Goal: Learn about a topic

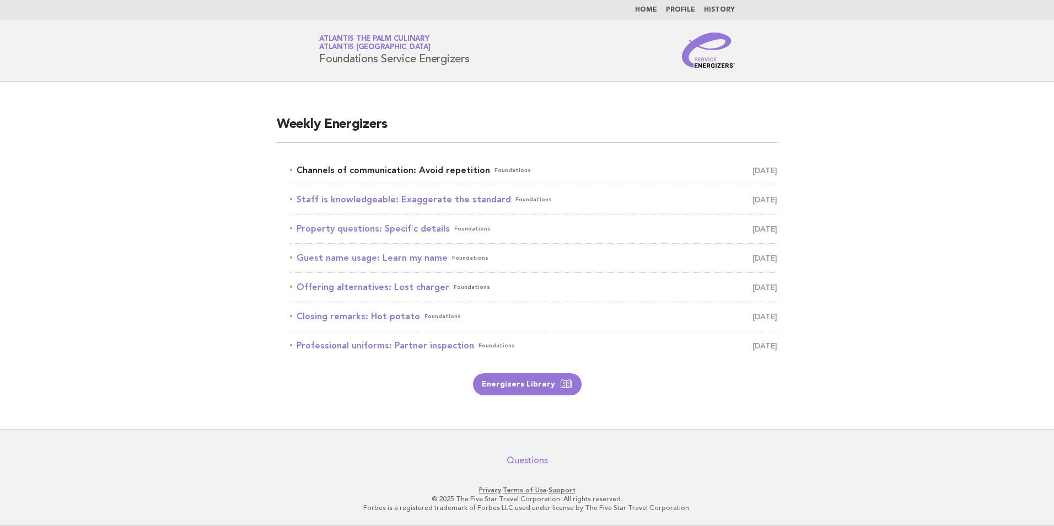
click at [423, 167] on link "Channels of communication: Avoid repetition Foundations September 25" at bounding box center [533, 170] width 487 height 15
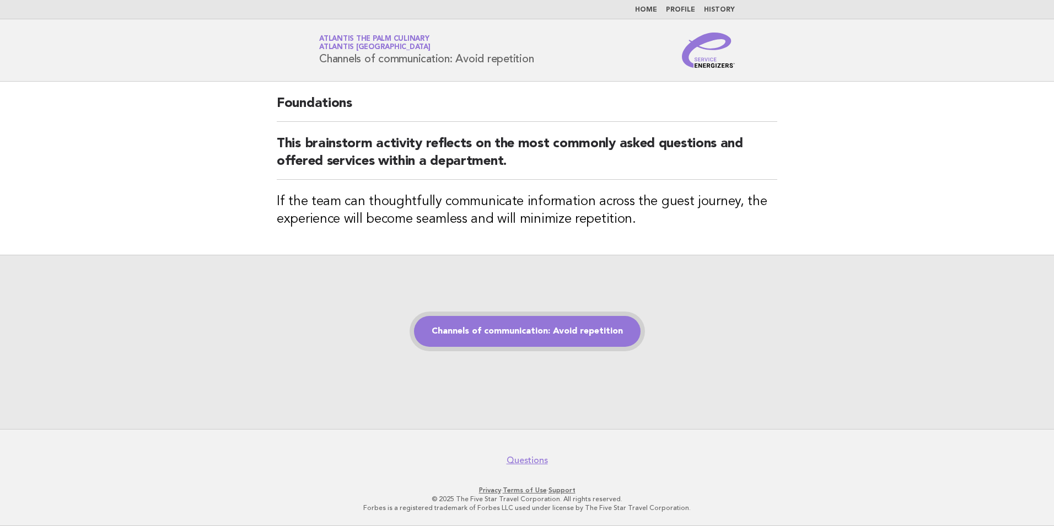
click at [526, 338] on link "Channels of communication: Avoid repetition" at bounding box center [527, 331] width 227 height 31
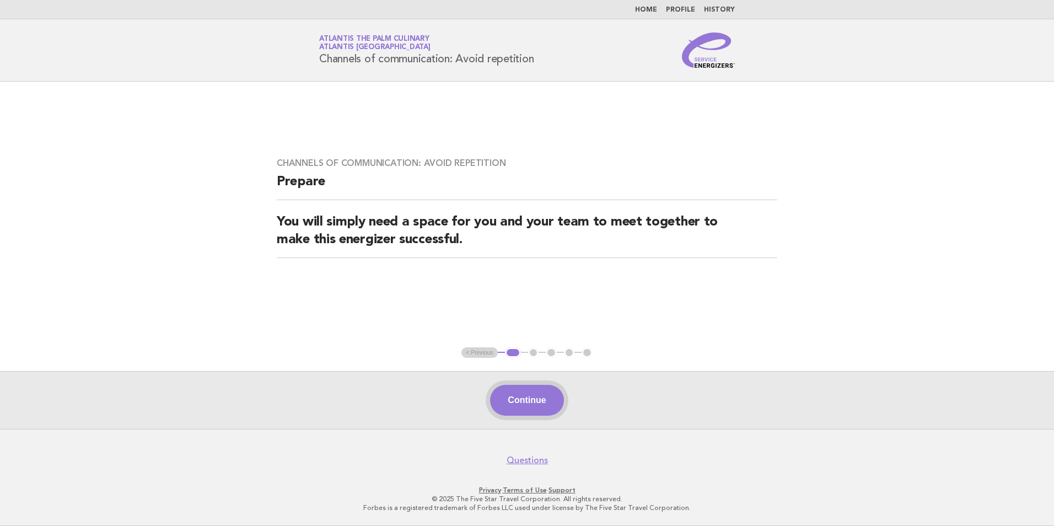
click at [536, 402] on button "Continue" at bounding box center [526, 400] width 73 height 31
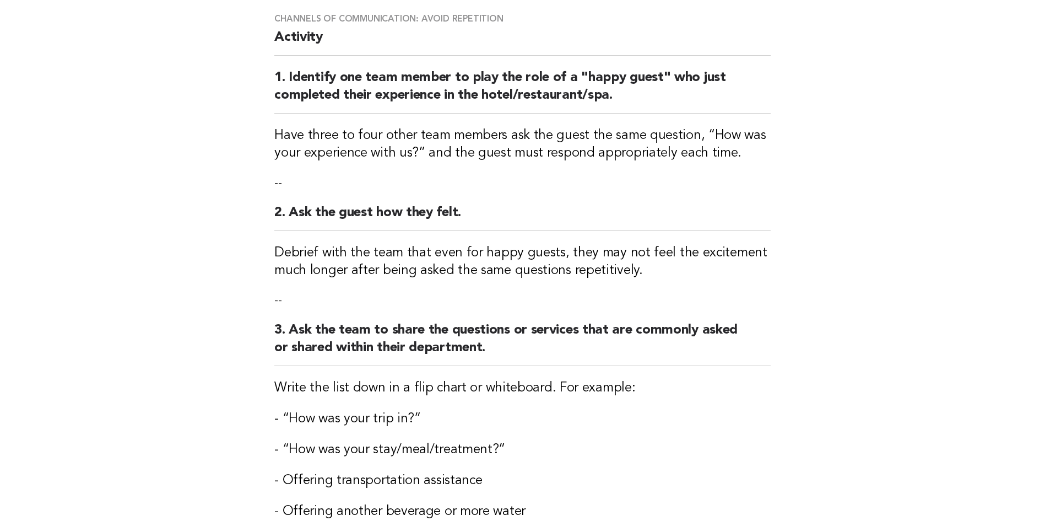
scroll to position [276, 0]
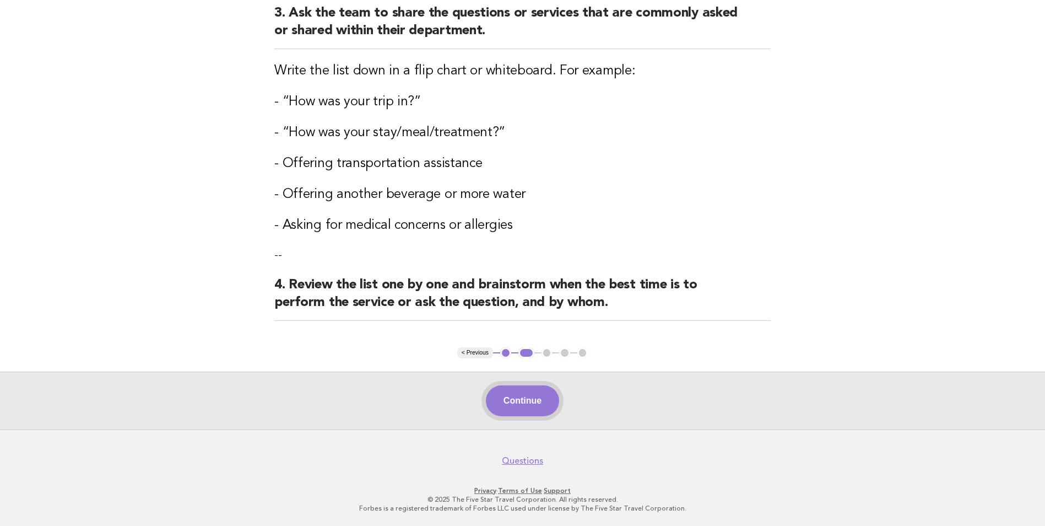
click at [530, 408] on button "Continue" at bounding box center [522, 400] width 73 height 31
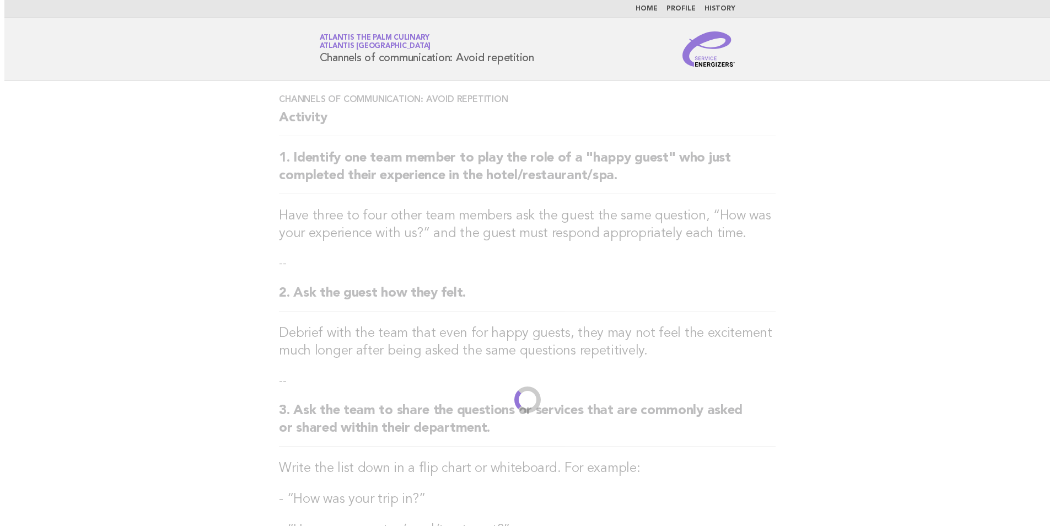
scroll to position [0, 0]
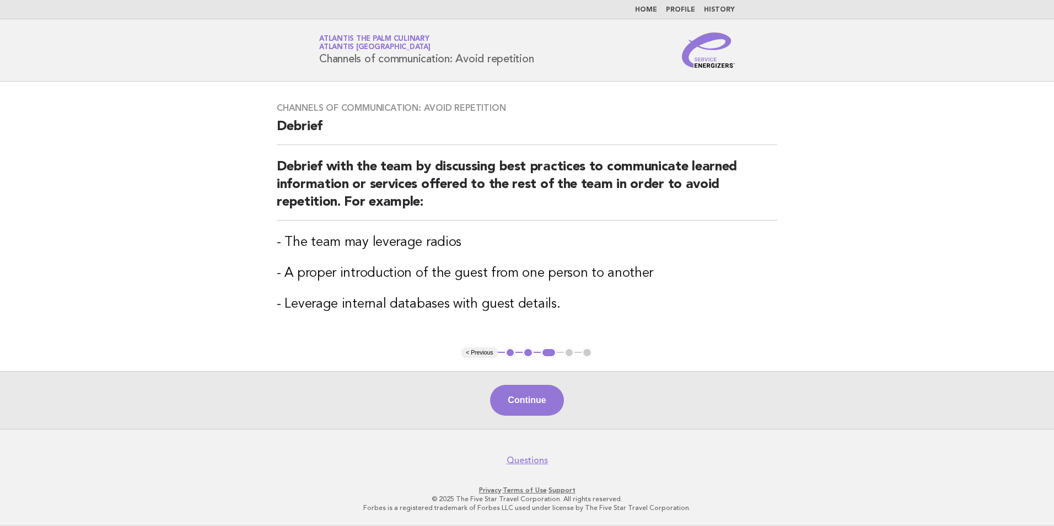
click at [530, 408] on button "Continue" at bounding box center [526, 400] width 73 height 31
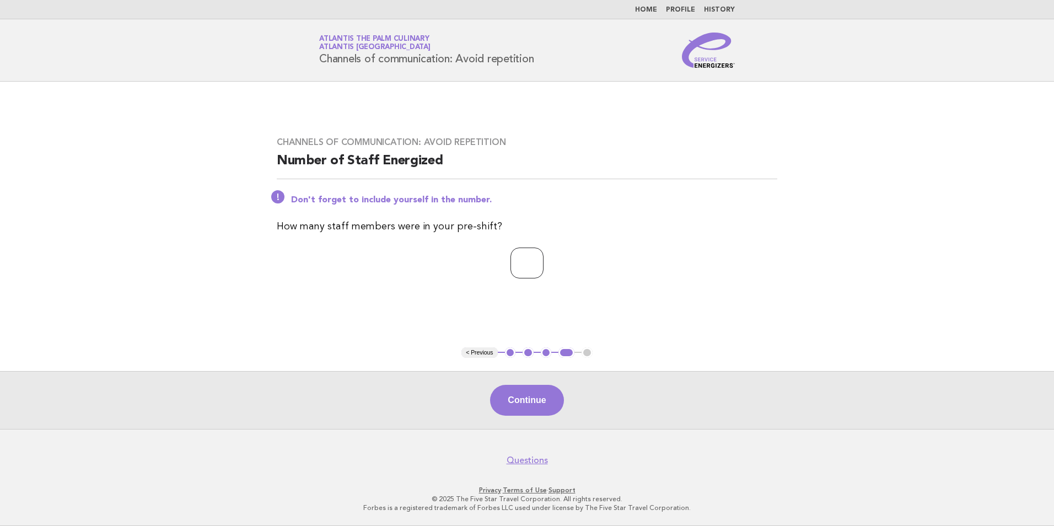
click at [543, 257] on input "*" at bounding box center [526, 262] width 33 height 31
type input "*"
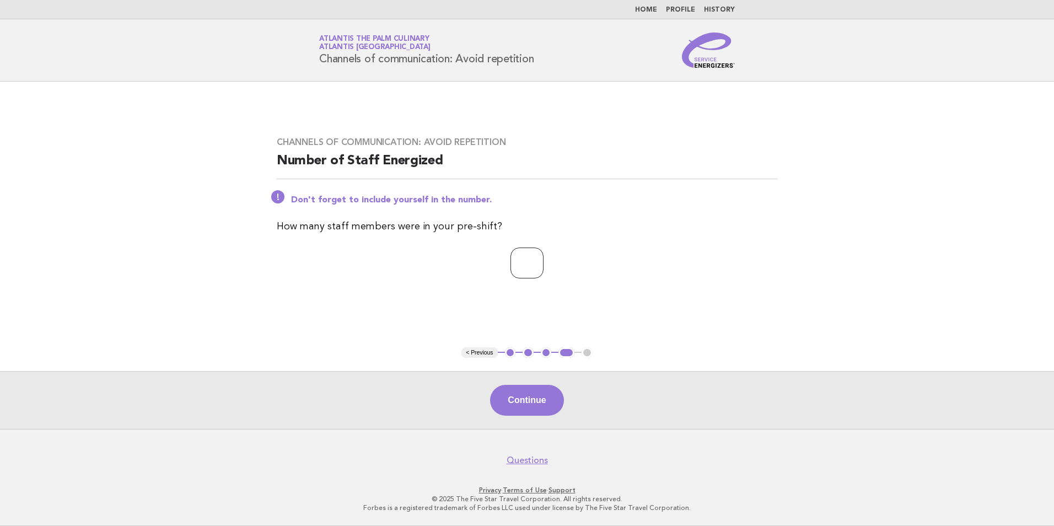
click at [543, 257] on input "*" at bounding box center [526, 262] width 33 height 31
click at [526, 405] on button "Continue" at bounding box center [526, 400] width 73 height 31
